Goal: Task Accomplishment & Management: Complete application form

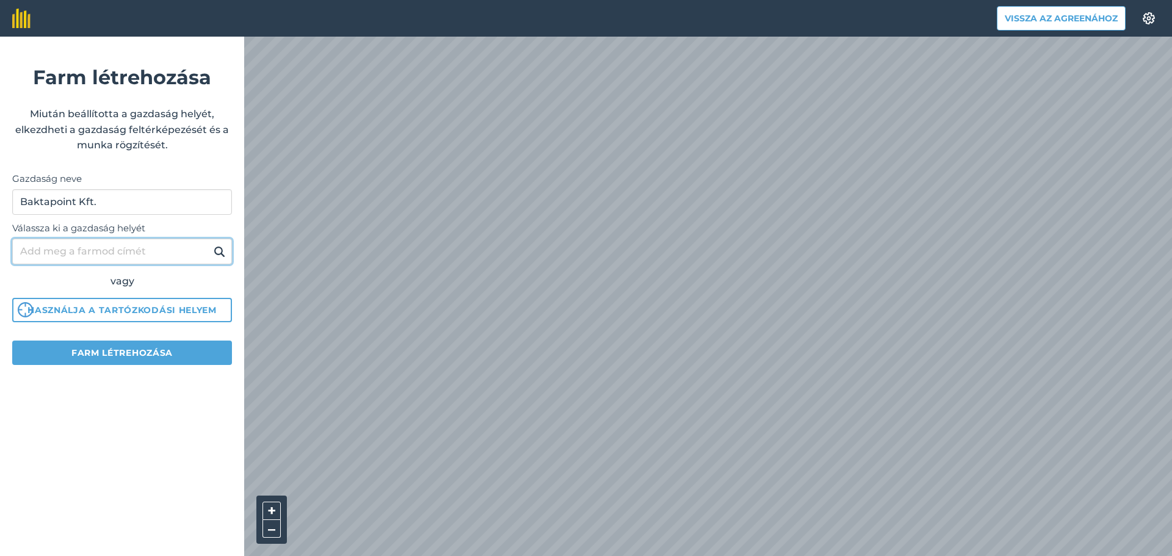
click at [156, 250] on input "Válassza ki a gazdaság helyét" at bounding box center [122, 252] width 220 height 26
type input "Nagyhegyes"
click at [135, 361] on button "Farm létrehozása" at bounding box center [122, 353] width 220 height 24
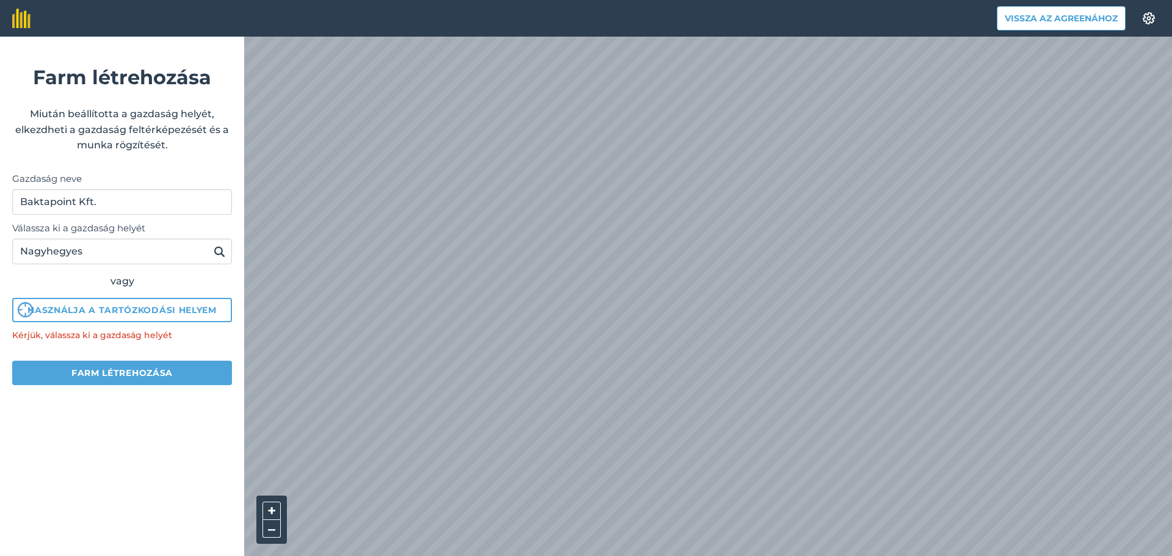
click at [223, 251] on img at bounding box center [220, 251] width 12 height 15
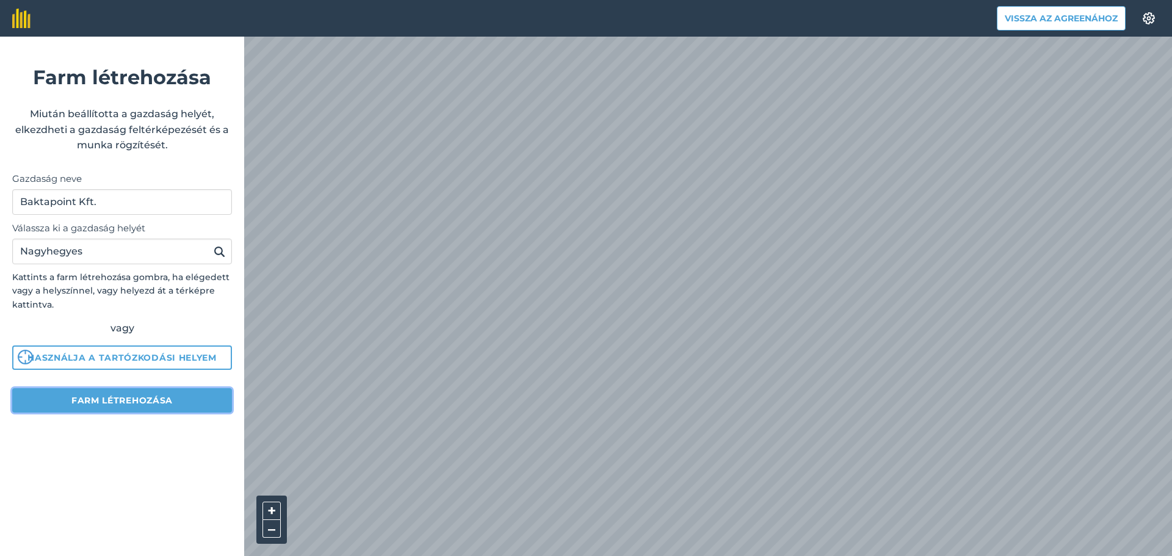
click at [134, 400] on font "Farm létrehozása" at bounding box center [121, 400] width 101 height 11
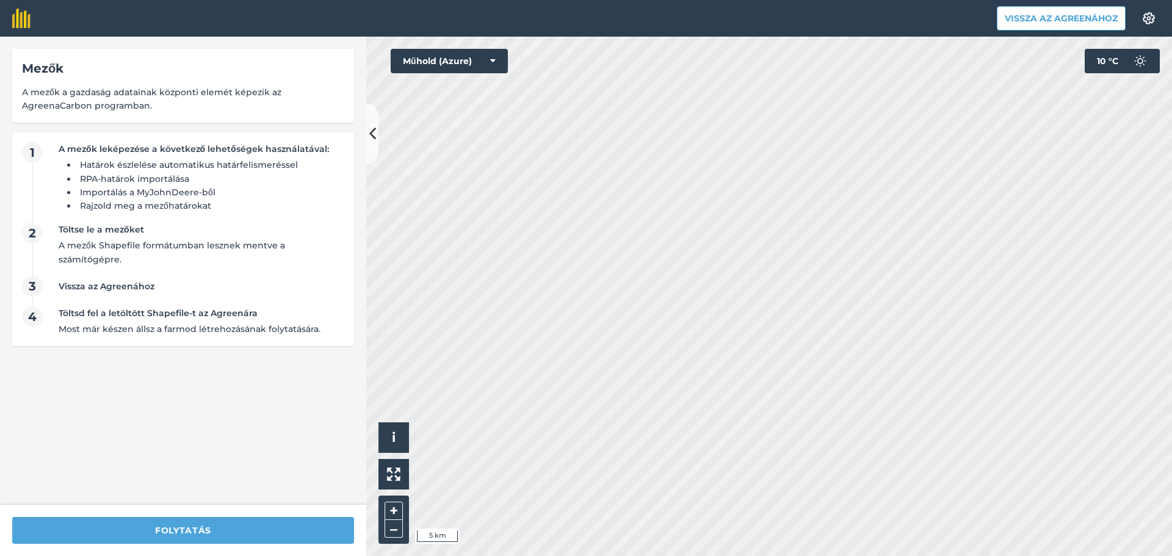
click at [599, 555] on html "Vissza az Agreenához Beállítások Térképnyomtatás nem elérhető az ingyenes csoma…" at bounding box center [586, 278] width 1172 height 556
click at [688, 555] on html "Vissza az Agreenához Beállítások Térképnyomtatás nem elérhető az ingyenes csoma…" at bounding box center [586, 278] width 1172 height 556
click at [765, 555] on html "Vissza az Agreenához Beállítások Térképnyomtatás nem elérhető az ingyenes csoma…" at bounding box center [586, 278] width 1172 height 556
click at [770, 555] on html "Vissza az Agreenához Beállítások Térképnyomtatás nem elérhető az ingyenes csoma…" at bounding box center [586, 278] width 1172 height 556
click at [879, 555] on html "Vissza az Agreenához Beállítások Térképnyomtatás nem elérhető az ingyenes csoma…" at bounding box center [586, 278] width 1172 height 556
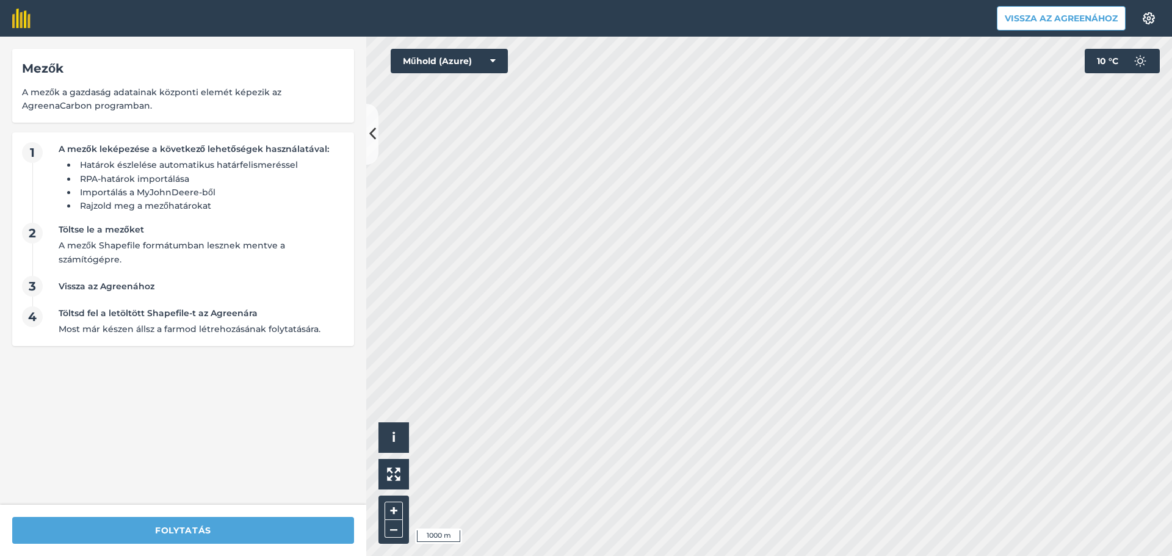
click at [950, 555] on html "Vissza az Agreenához Beállítások Térképnyomtatás nem elérhető az ingyenes csoma…" at bounding box center [586, 278] width 1172 height 556
click at [946, 555] on html "Vissza az Agreenához Beállítások Térképnyomtatás nem elérhető az ingyenes csoma…" at bounding box center [586, 278] width 1172 height 556
click at [620, 555] on html "Vissza az Agreenához Beállítások Térképnyomtatás nem elérhető az ingyenes csoma…" at bounding box center [586, 278] width 1172 height 556
click at [789, 555] on html "Vissza az Agreenához Beállítások Térképnyomtatás nem elérhető az ingyenes csoma…" at bounding box center [586, 278] width 1172 height 556
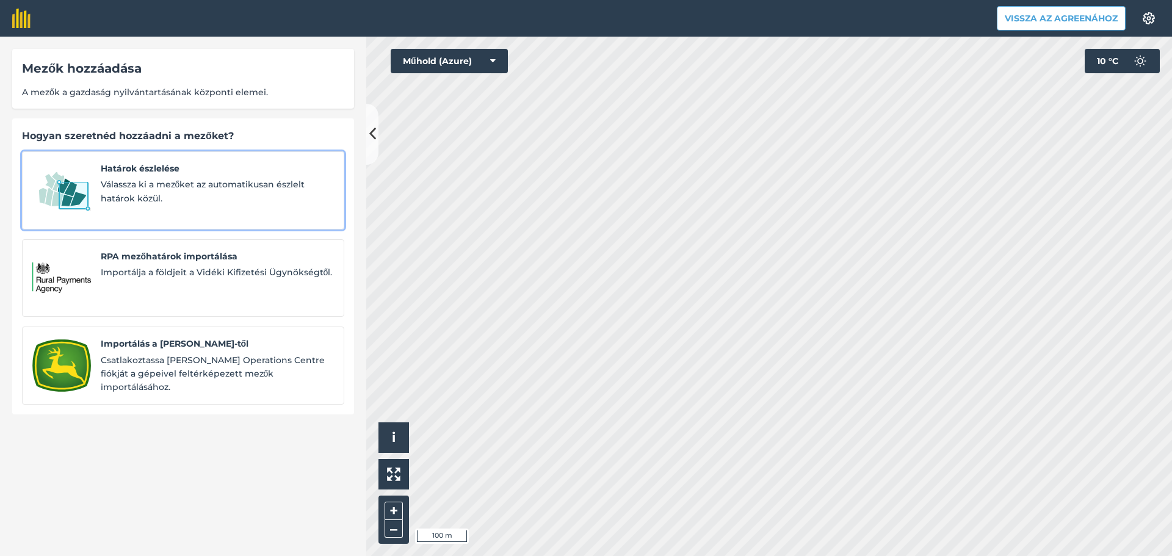
click at [186, 175] on span "Határok észlelése" at bounding box center [217, 168] width 233 height 13
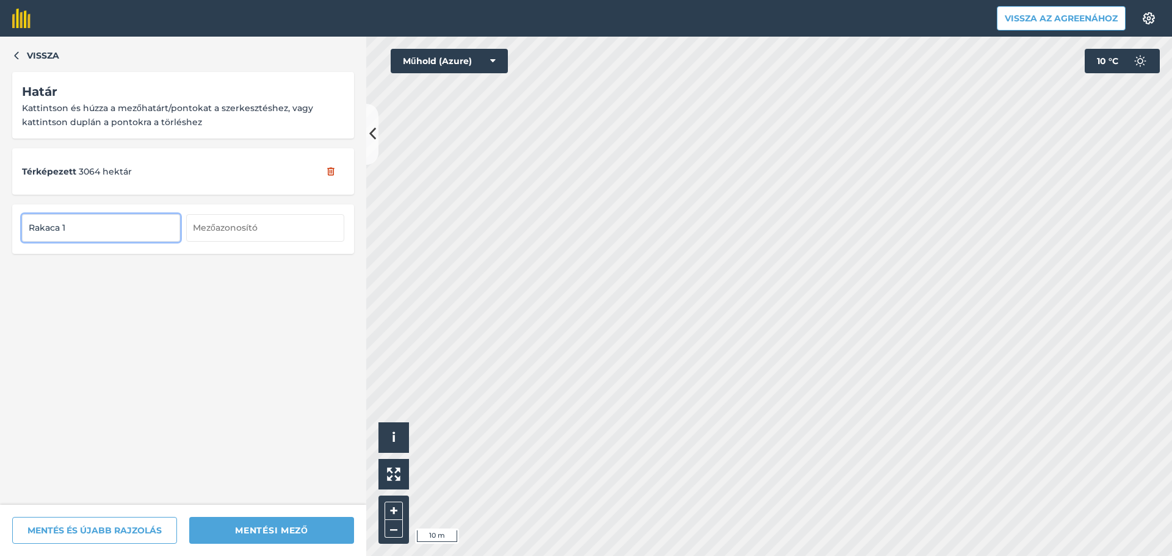
type input "Rakaca 1"
click at [749, 555] on html "Vissza az Agreenához Beállítások Térképnyomtatás nem elérhető az ingyenes csoma…" at bounding box center [586, 278] width 1172 height 556
click at [626, 555] on html "Vissza az Agreenához Beállítások Térképnyomtatás nem elérhető az ingyenes csoma…" at bounding box center [586, 278] width 1172 height 556
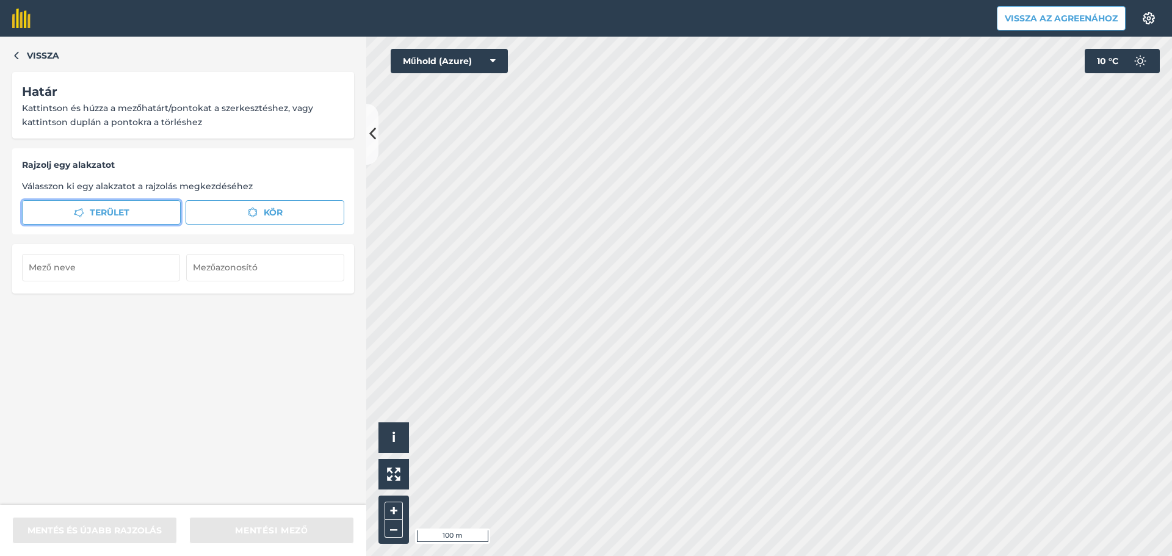
click at [112, 217] on font "Terület" at bounding box center [110, 212] width 40 height 11
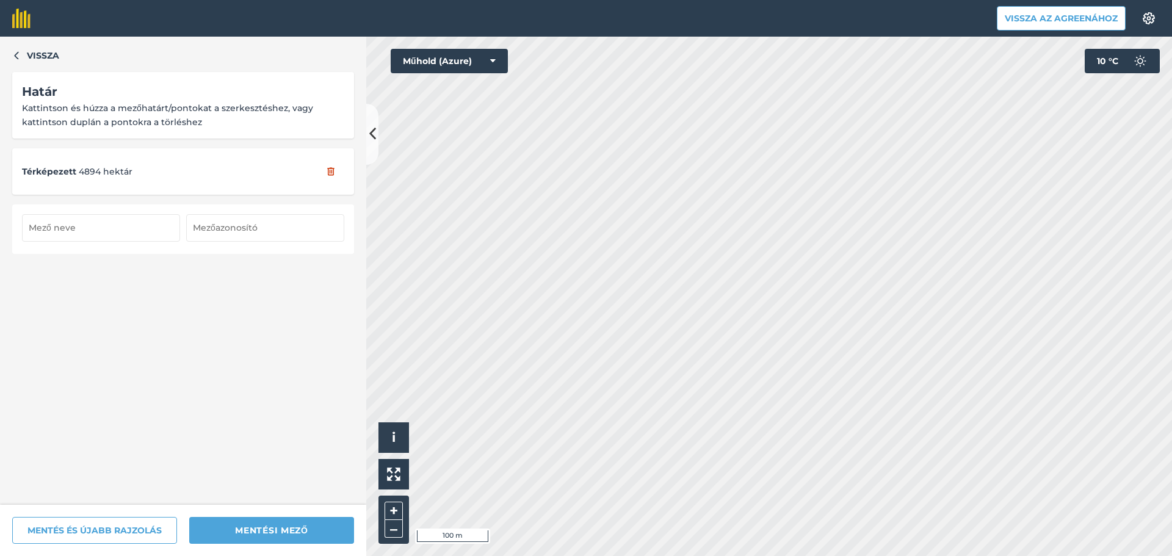
click at [51, 237] on input "text" at bounding box center [101, 227] width 158 height 27
type input "Csere föld alatt"
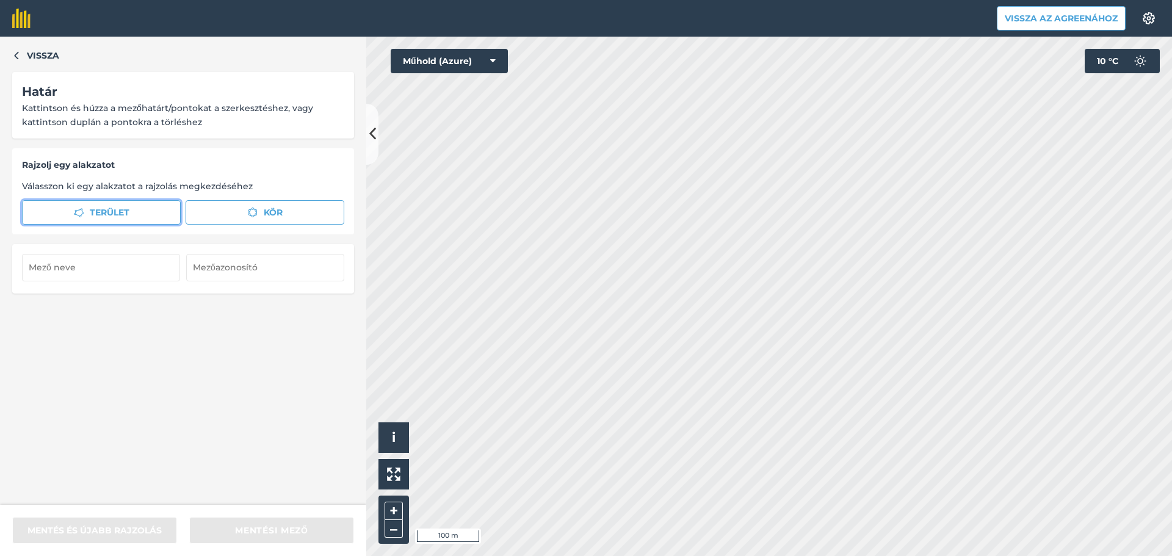
click at [93, 220] on button "Terület" at bounding box center [101, 212] width 159 height 24
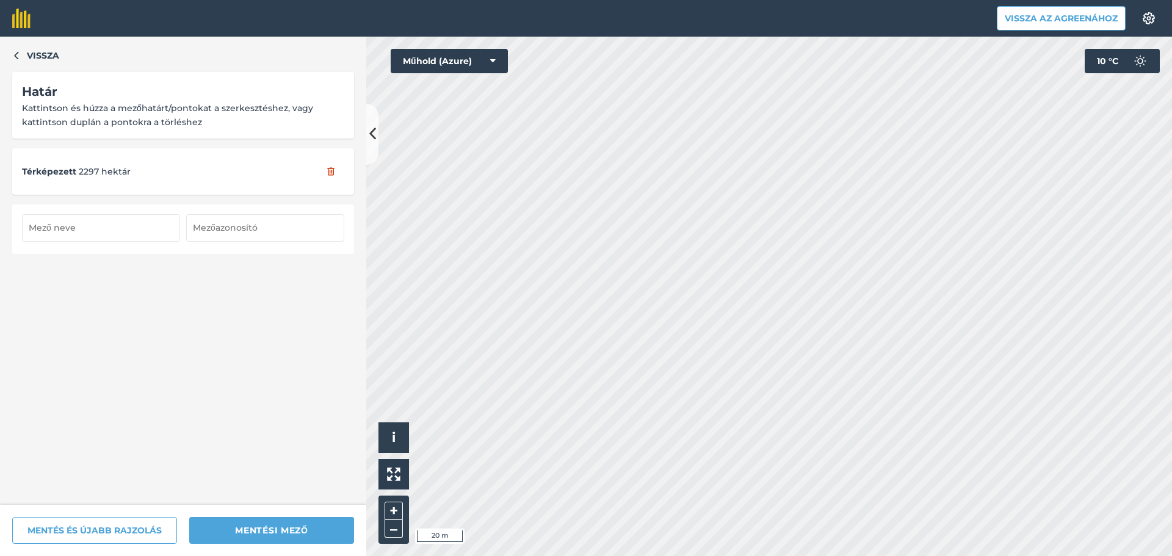
click at [117, 232] on input "text" at bounding box center [101, 227] width 158 height 27
type input "Rakaca 9."
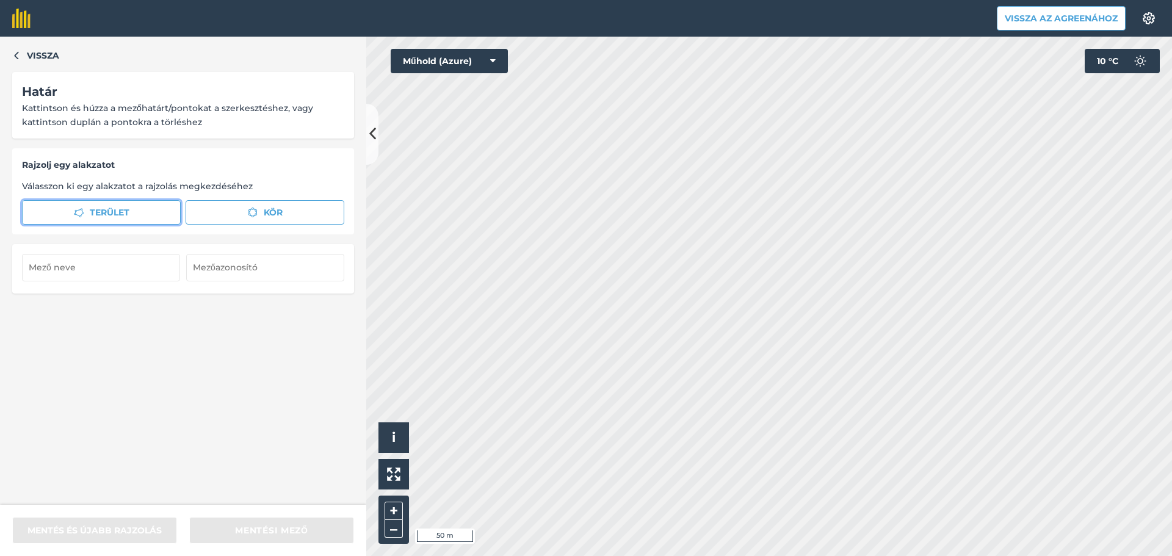
click at [125, 209] on font "Terület" at bounding box center [110, 212] width 40 height 11
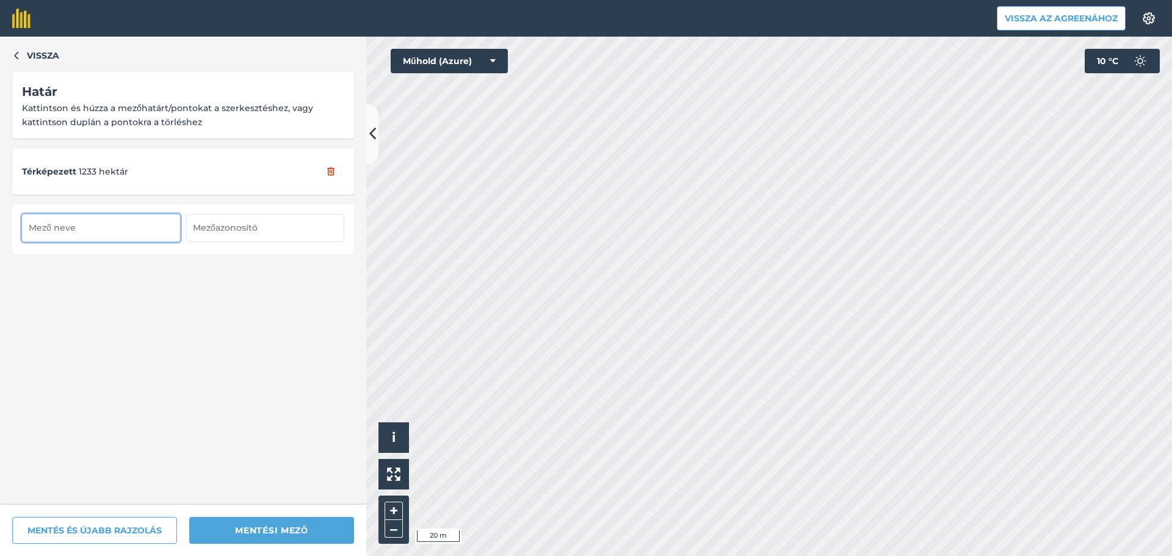
click at [133, 236] on input "text" at bounding box center [101, 227] width 158 height 27
type input "Rakaca 8."
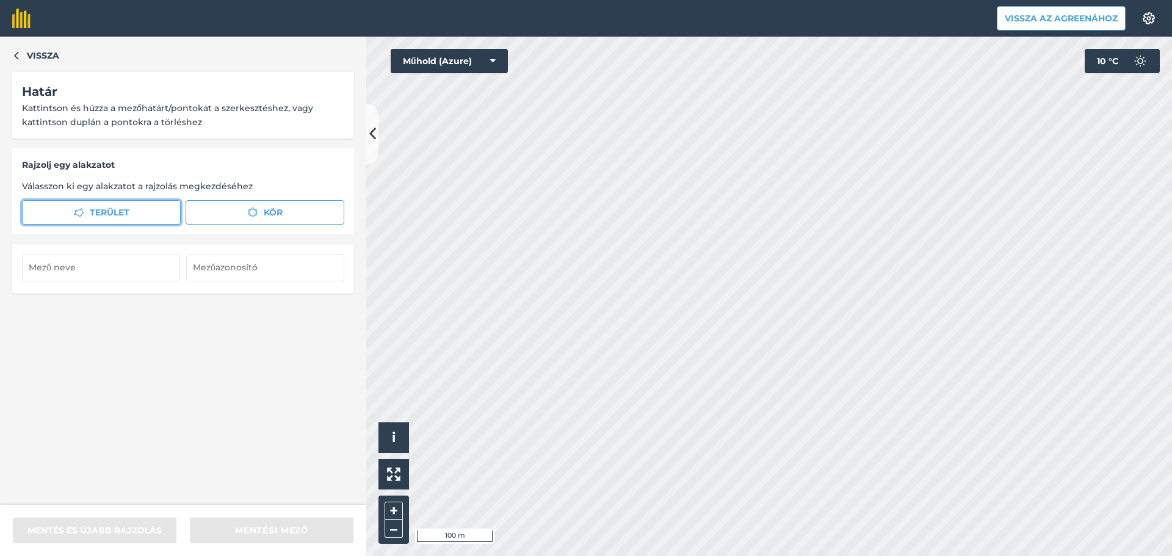
click at [129, 216] on button "Terület" at bounding box center [101, 212] width 159 height 24
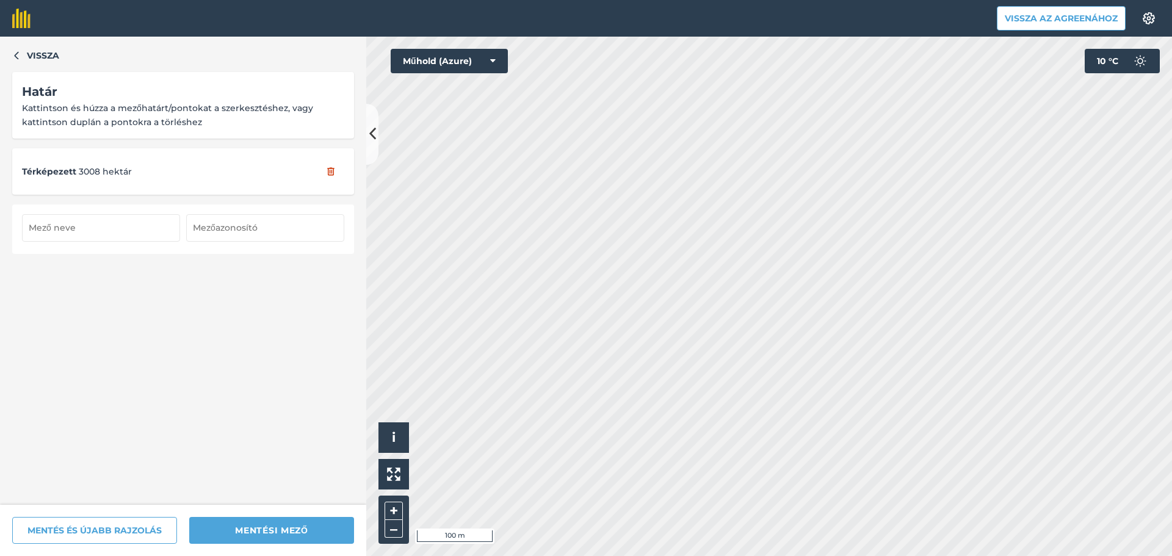
click at [109, 216] on input "text" at bounding box center [101, 227] width 158 height 27
type input "Rakaca 4."
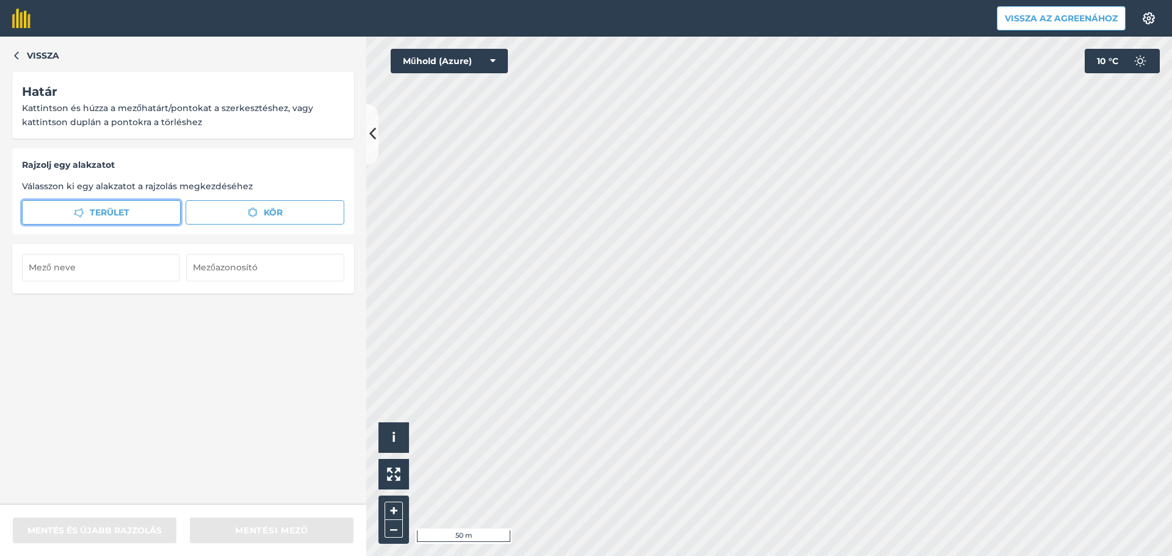
click at [110, 210] on font "Terület" at bounding box center [110, 212] width 40 height 11
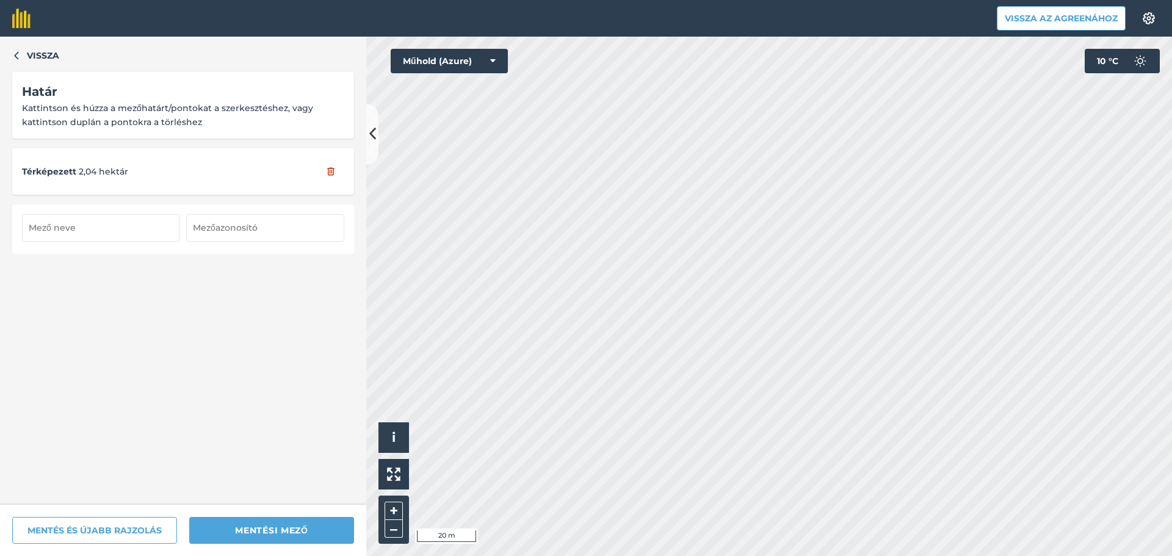
click at [109, 224] on input "text" at bounding box center [101, 227] width 158 height 27
type input "Rakaca 2."
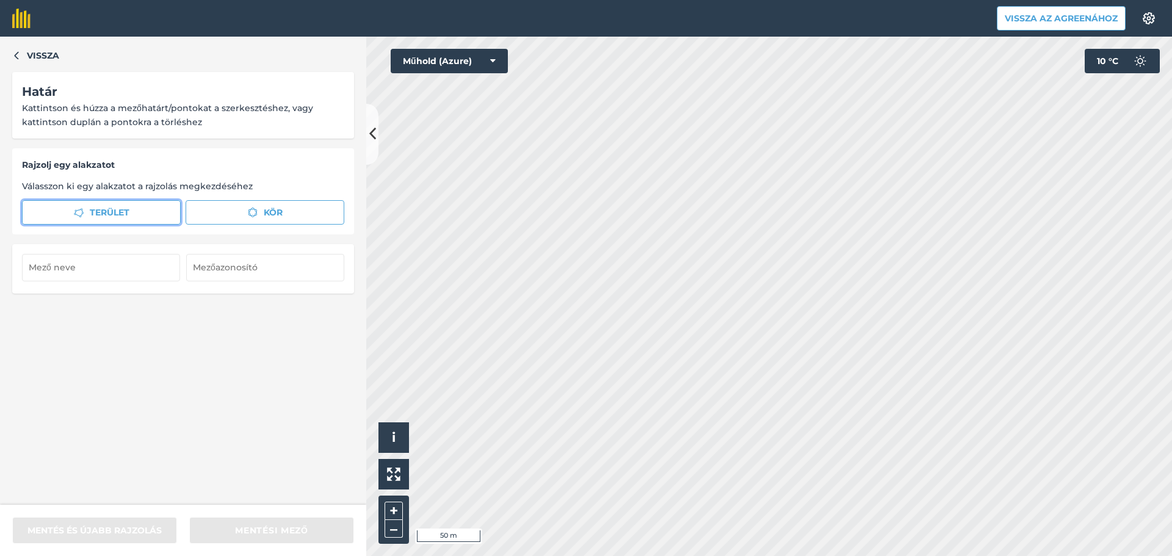
click at [126, 208] on font "Terület" at bounding box center [110, 212] width 40 height 11
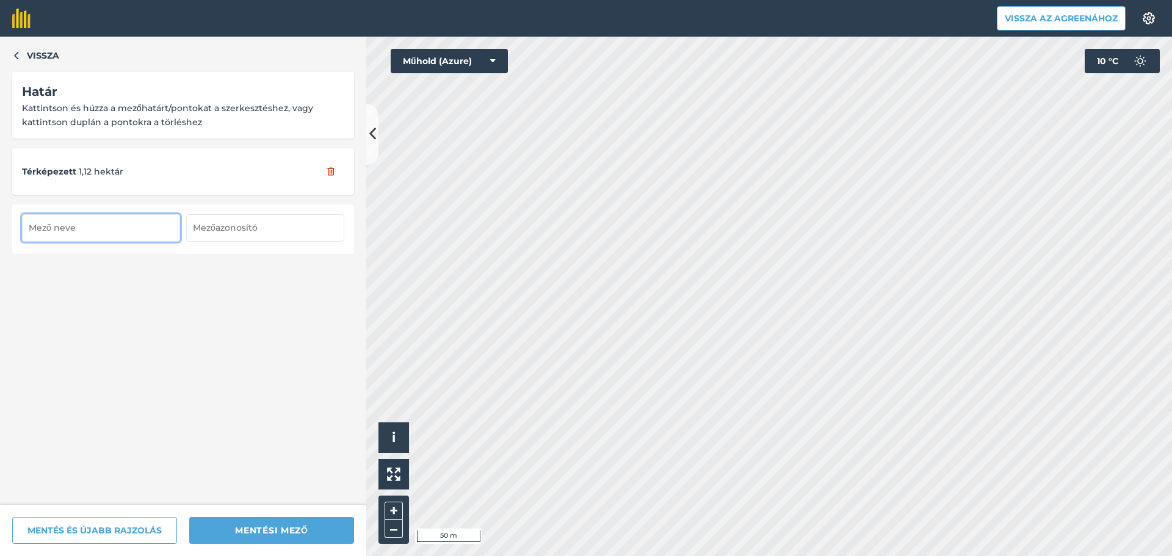
click at [73, 223] on input "text" at bounding box center [101, 227] width 158 height 27
type input "Rakaca 6."
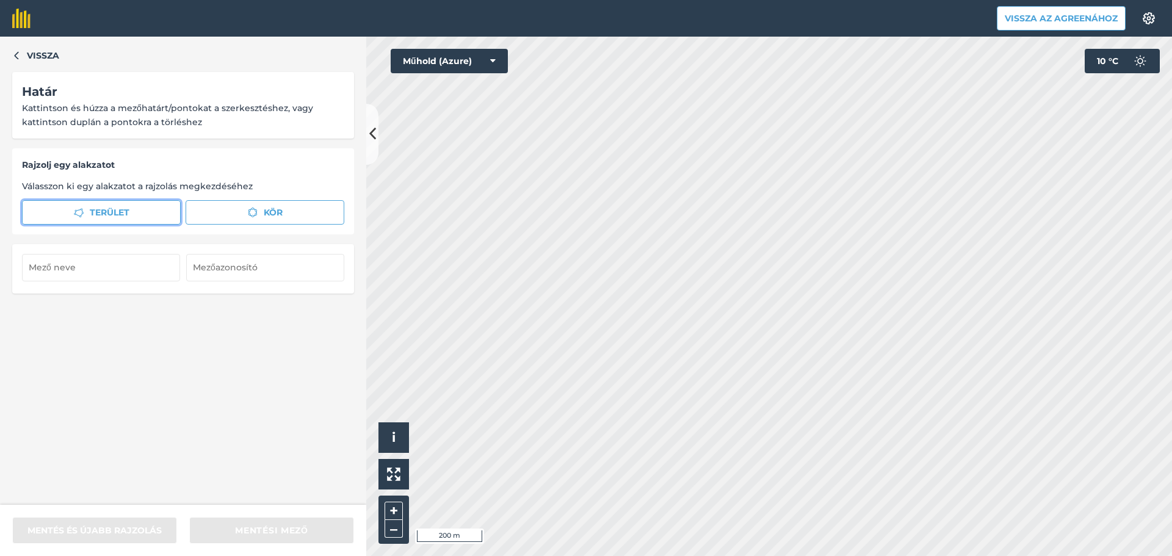
click at [80, 208] on icon "button" at bounding box center [79, 213] width 10 height 10
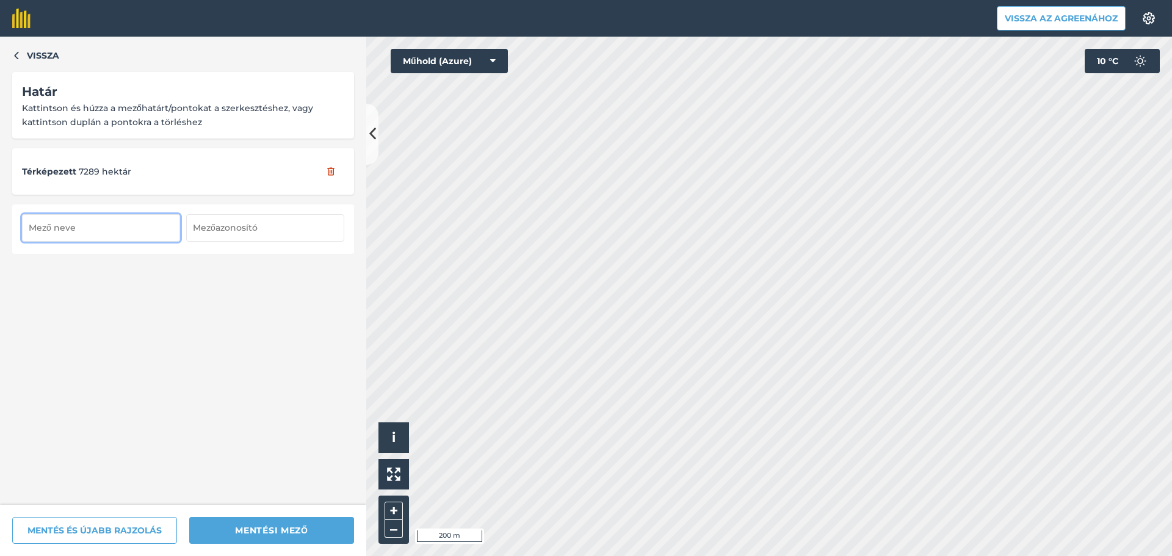
click at [75, 231] on input "text" at bounding box center [101, 227] width 158 height 27
type input "Rakaca 7."
click at [183, 325] on div "Vissza Határ Kattintson és húzza a mezőhatárt/pontokat a szerkesztéshez, vagy k…" at bounding box center [183, 271] width 366 height 468
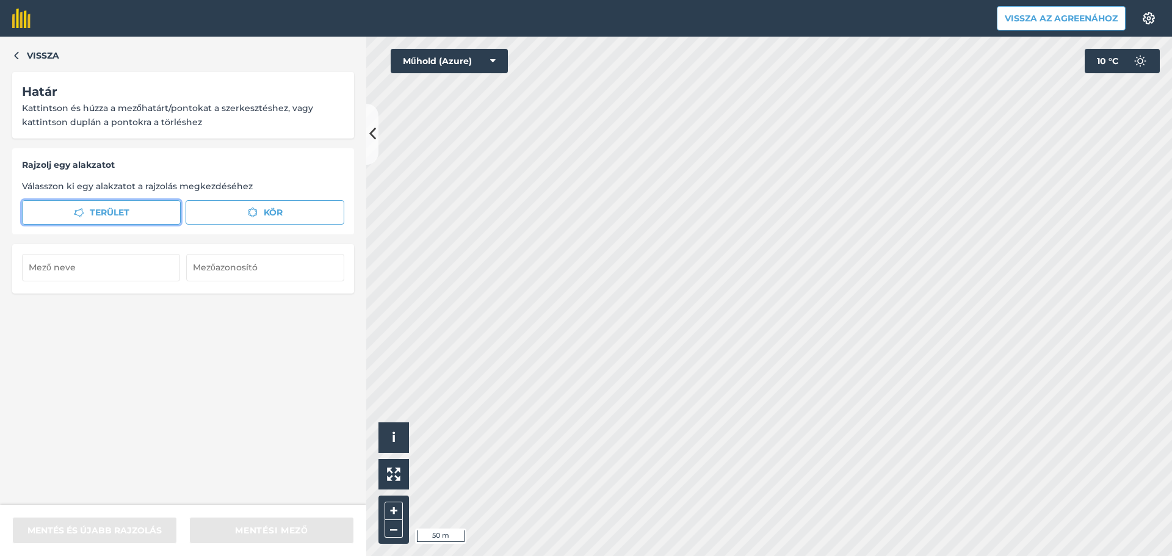
click at [80, 217] on icon "button" at bounding box center [79, 212] width 10 height 9
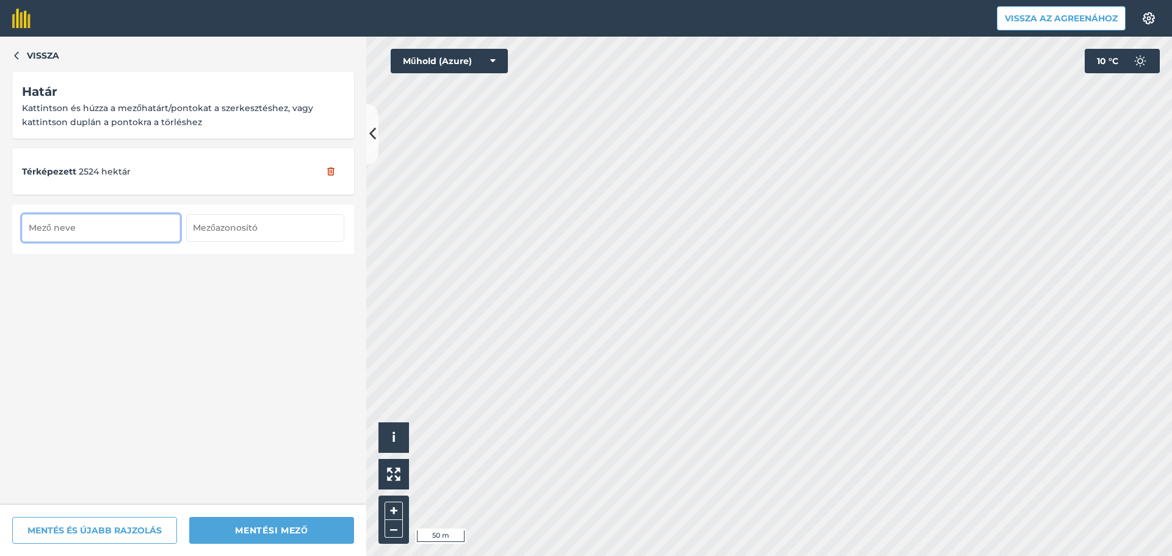
click at [70, 222] on input "text" at bounding box center [101, 227] width 158 height 27
type input "Rakaca 5"
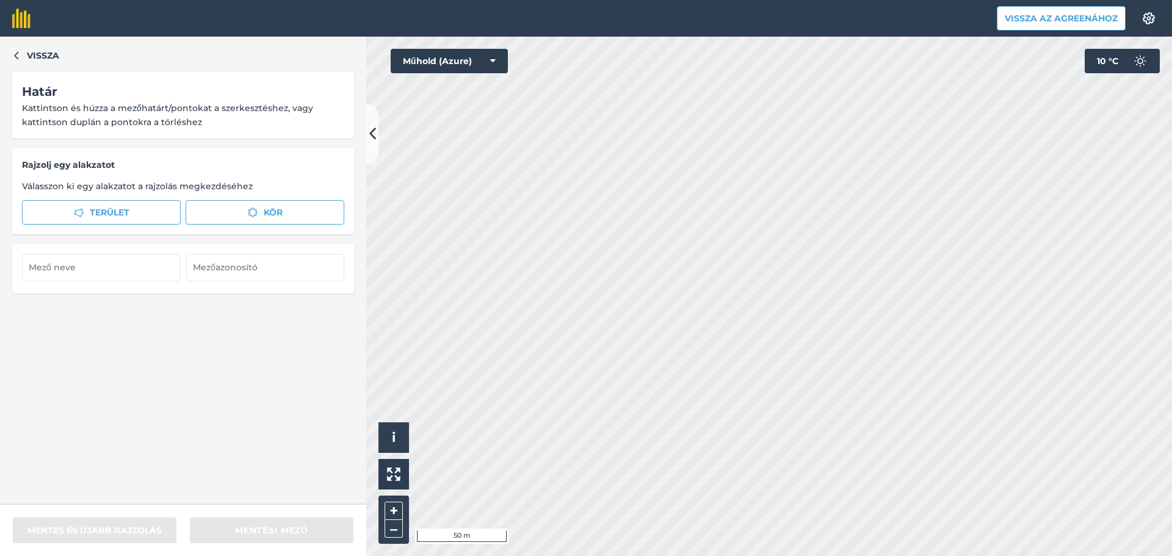
drag, startPoint x: 110, startPoint y: 230, endPoint x: 116, endPoint y: 221, distance: 10.5
click at [115, 222] on div "Rajzolj egy alakzatot Válasszon ki egy alakzatot a rajzolás megkezdéséhez Terül…" at bounding box center [183, 191] width 342 height 86
click at [117, 217] on span "Terület" at bounding box center [110, 212] width 40 height 13
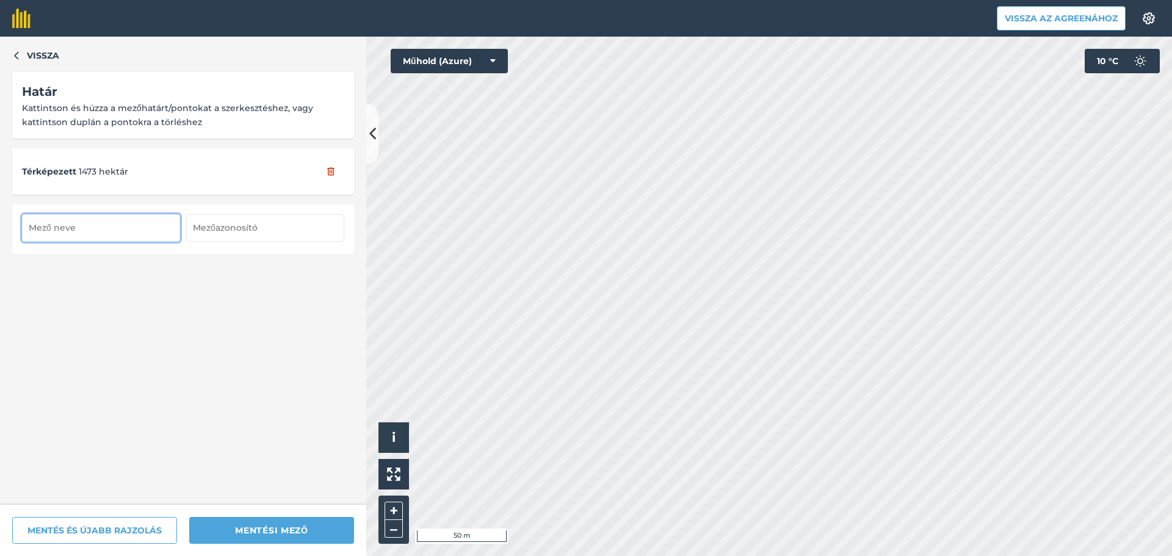
click at [124, 236] on input "text" at bounding box center [101, 227] width 158 height 27
type input "Rakaca 3"
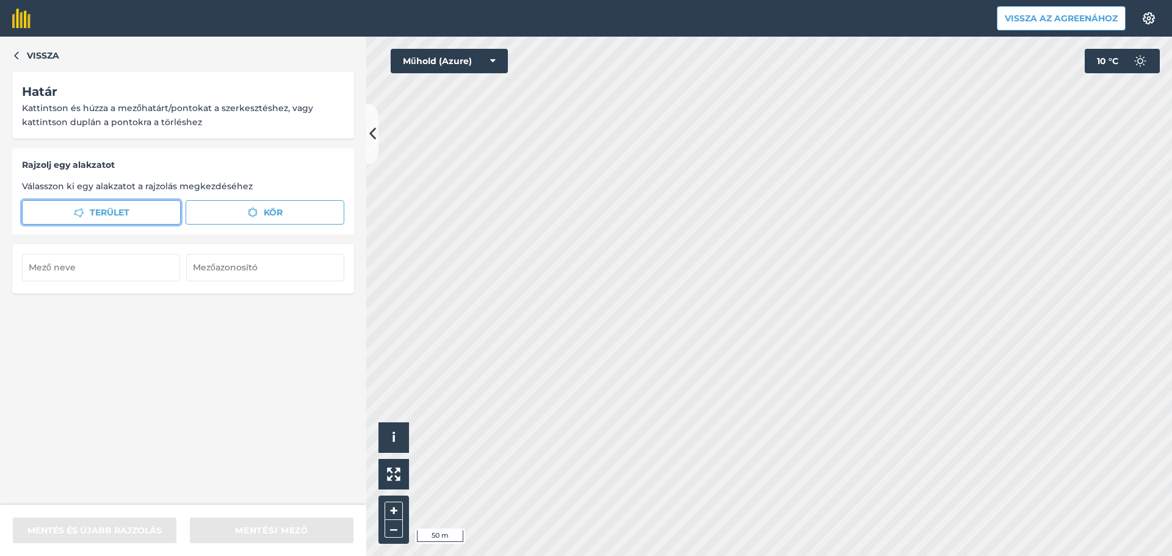
click at [136, 214] on button "Terület" at bounding box center [101, 212] width 159 height 24
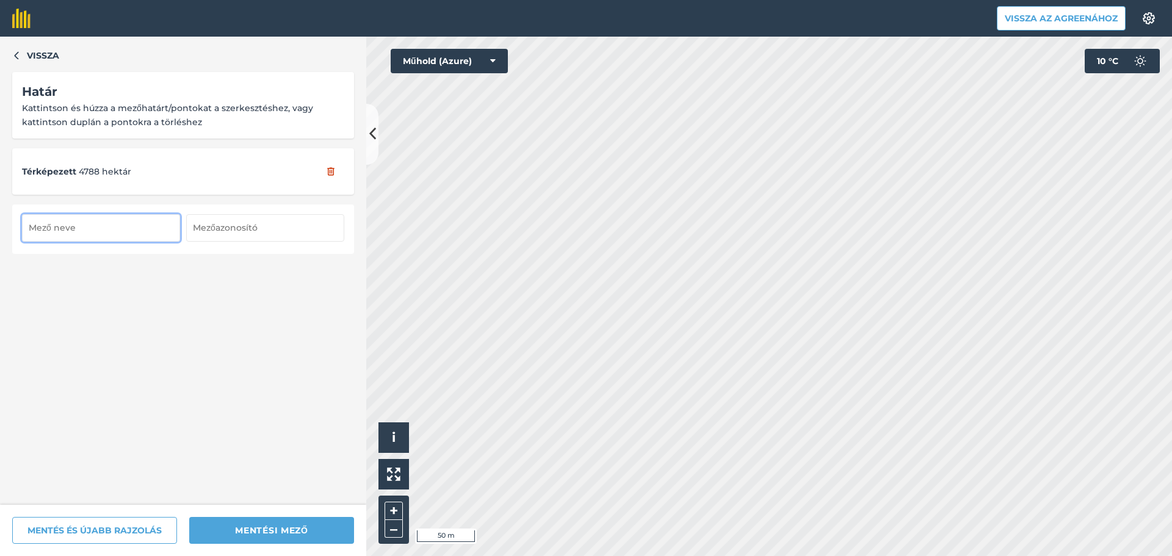
click at [105, 220] on input "text" at bounding box center [101, 227] width 158 height 27
type input "Rakaca 10."
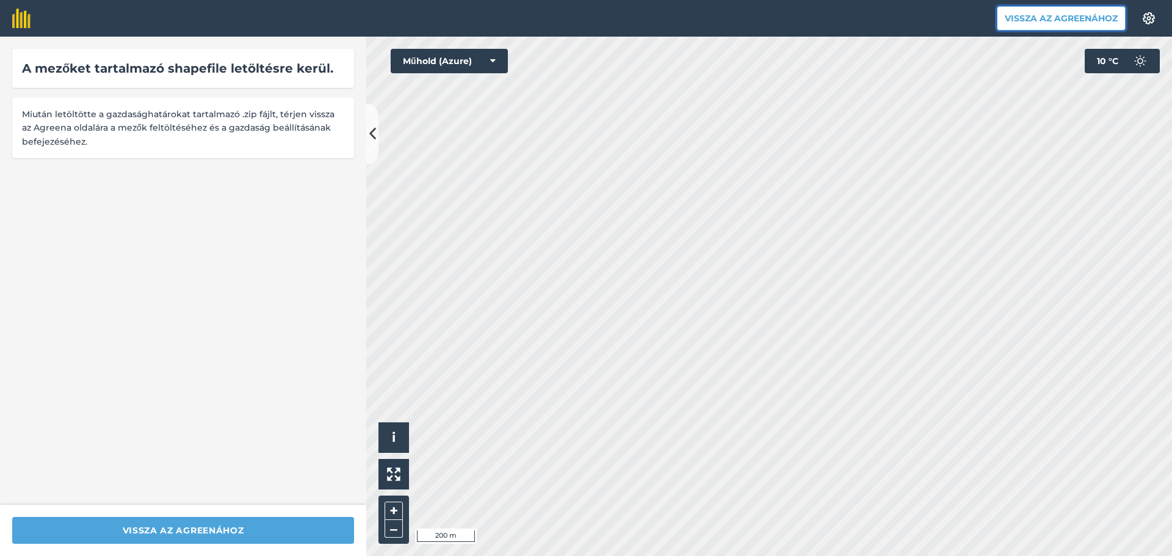
click at [1045, 21] on font "Vissza az Agreenához" at bounding box center [1061, 18] width 113 height 11
